Goal: Transaction & Acquisition: Obtain resource

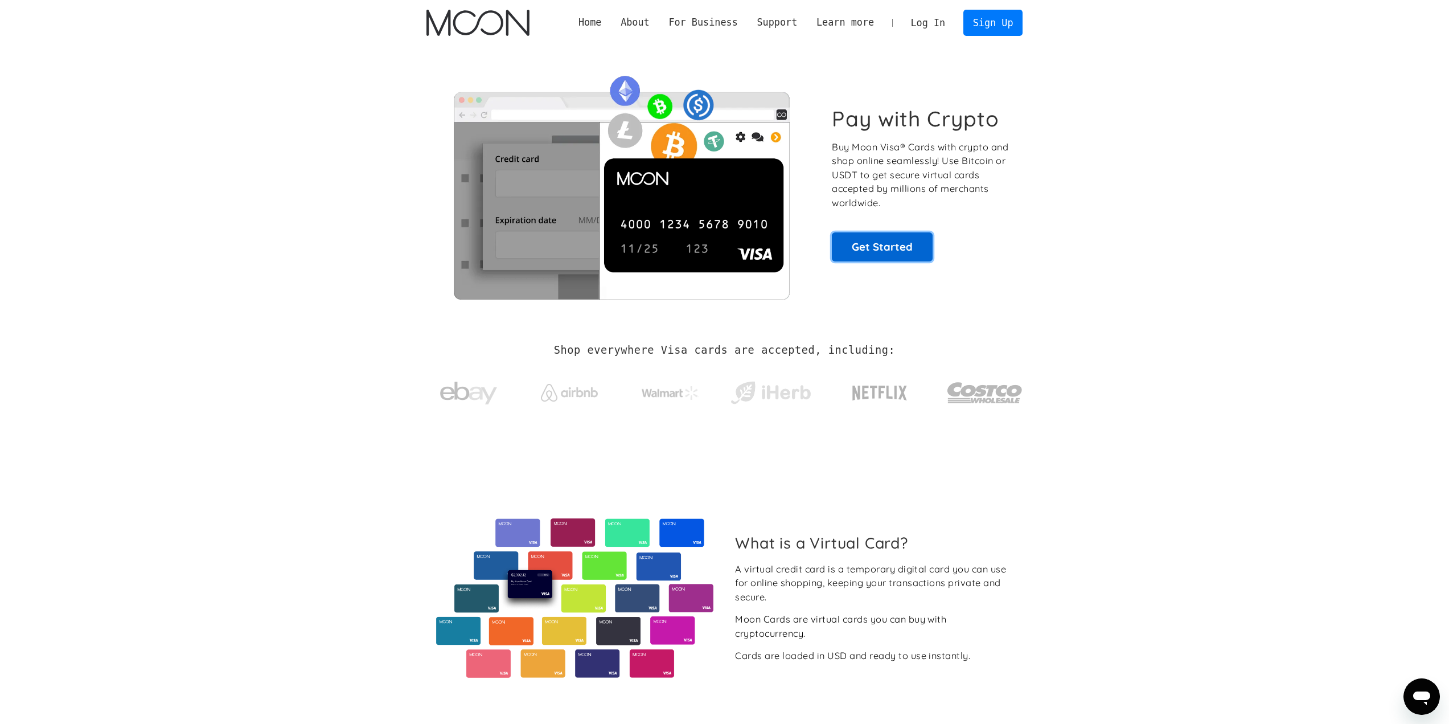
click at [885, 243] on link "Get Started" at bounding box center [882, 246] width 101 height 28
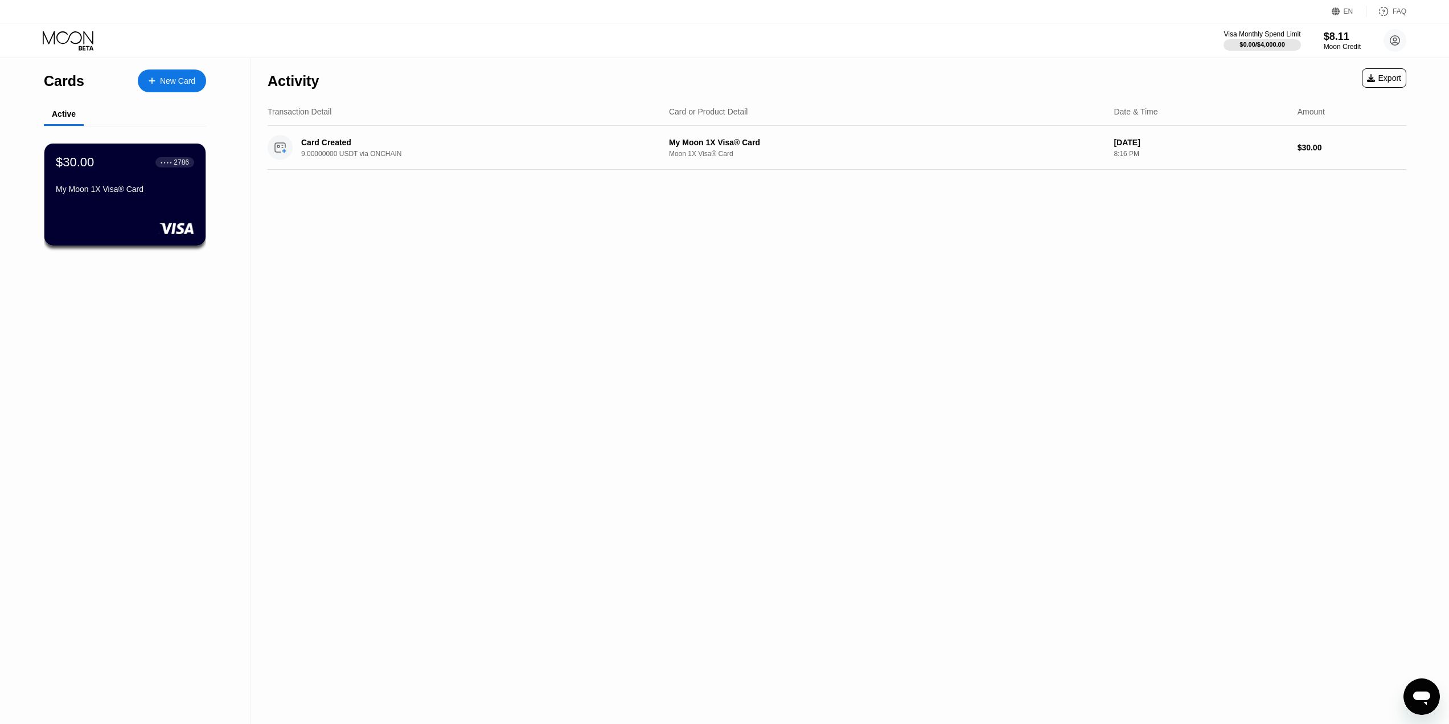
click at [170, 79] on div "New Card" at bounding box center [177, 81] width 35 height 10
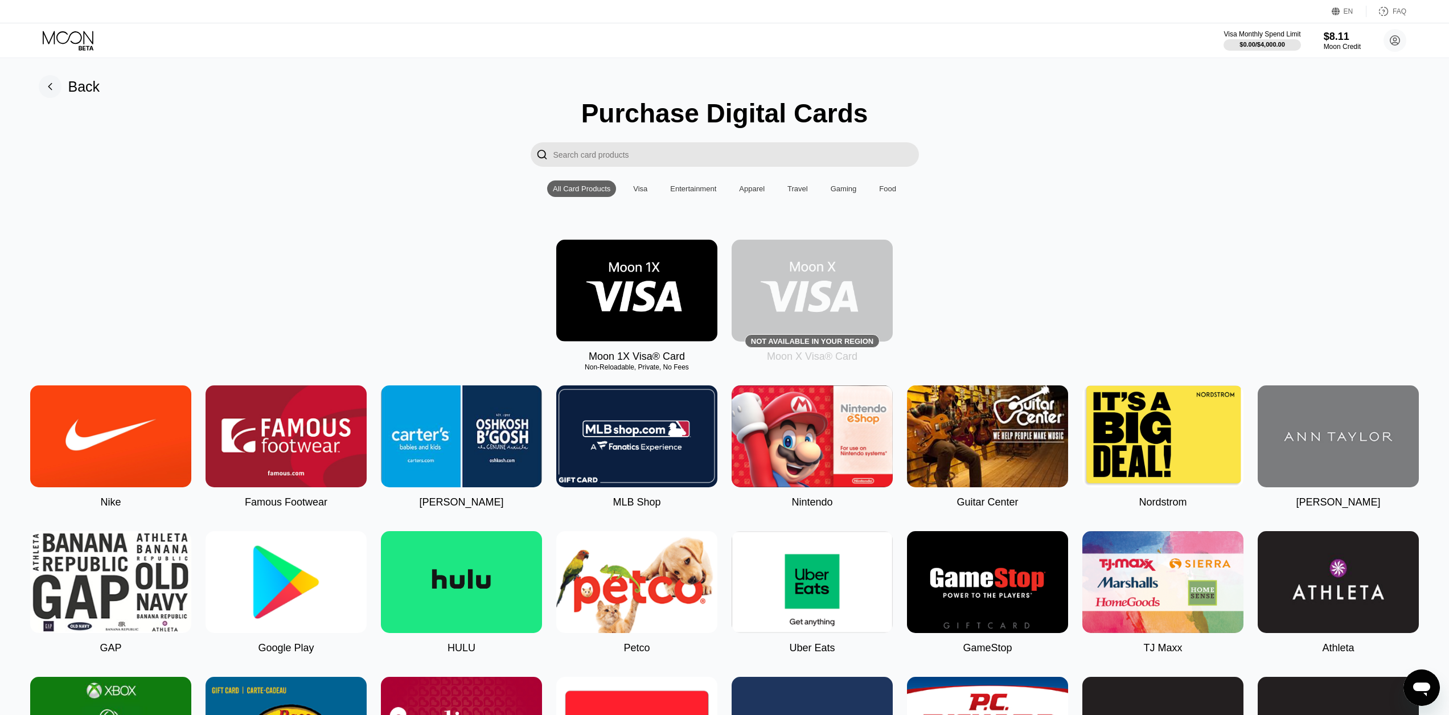
drag, startPoint x: 601, startPoint y: 361, endPoint x: 703, endPoint y: 367, distance: 101.5
click at [703, 363] on div "Moon 1X Visa® Card Non-Reloadable, Private, No Fees" at bounding box center [636, 301] width 161 height 123
drag, startPoint x: 589, startPoint y: 363, endPoint x: 695, endPoint y: 361, distance: 105.3
click at [695, 361] on div "Moon 1X Visa® Card Non-Reloadable, Private, No Fees" at bounding box center [636, 301] width 161 height 123
copy div "Moon 1X Visa® Card"
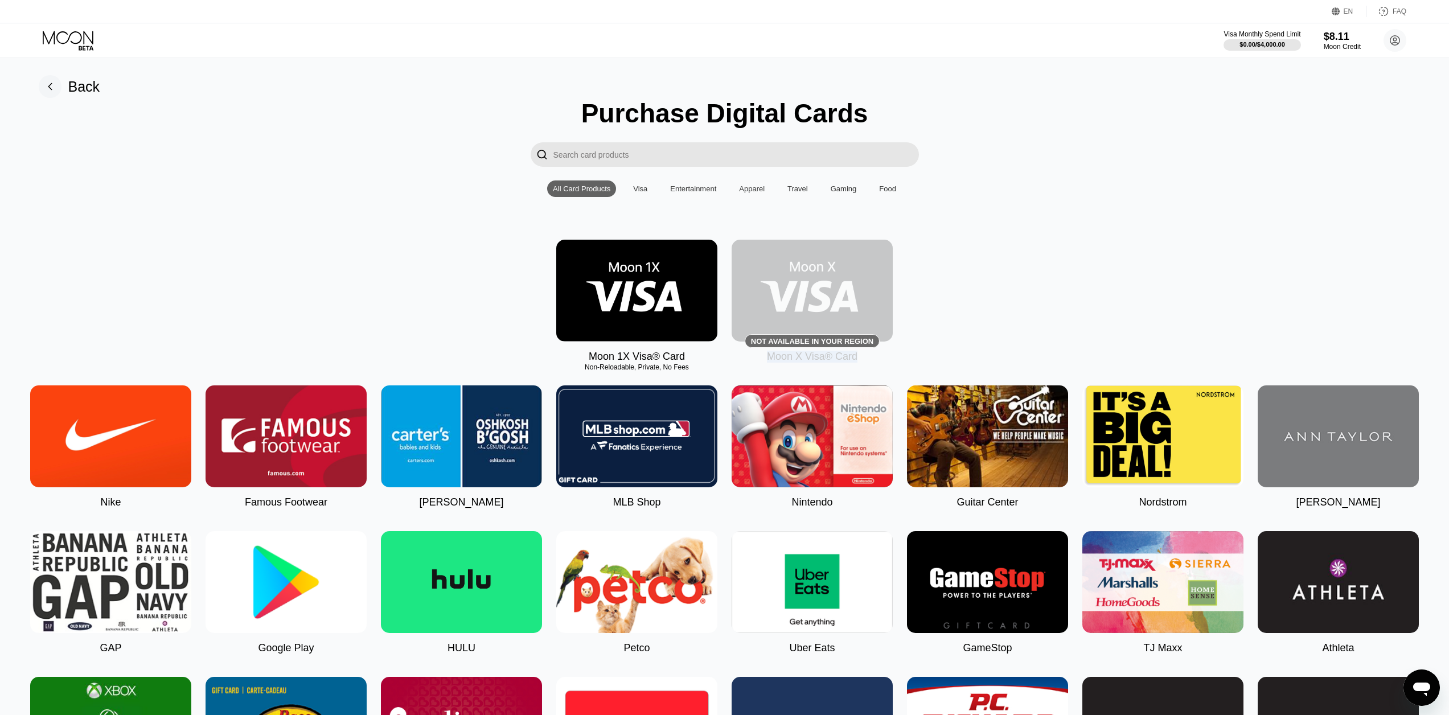
drag, startPoint x: 768, startPoint y: 363, endPoint x: 861, endPoint y: 364, distance: 92.8
click at [861, 363] on div "Not available in your region Moon X Visa® Card" at bounding box center [812, 301] width 161 height 123
copy div "Moon X Visa® Card"
